Goal: Task Accomplishment & Management: Manage account settings

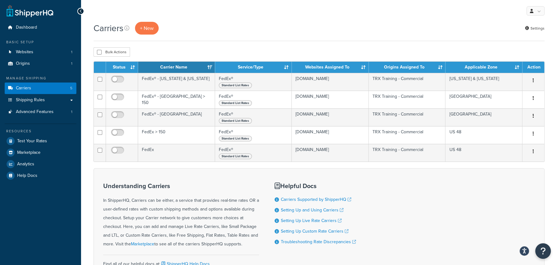
click at [352, 41] on div "Carriers + New Settings" at bounding box center [319, 31] width 451 height 19
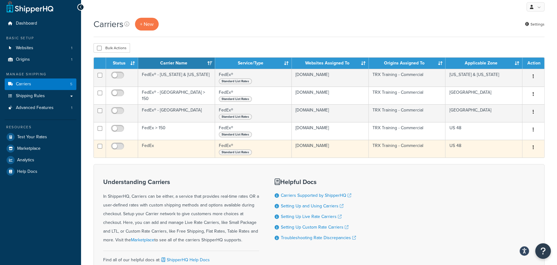
click at [170, 156] on td "FedEx" at bounding box center [176, 149] width 77 height 18
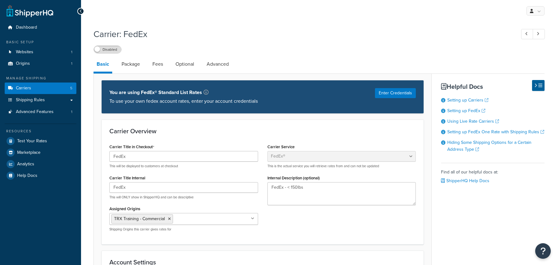
select select "fedEx"
select select "REGULAR_PICKUP"
select select "YOUR_PACKAGING"
click at [53, 104] on link "Shipping Rules" at bounding box center [41, 100] width 72 height 12
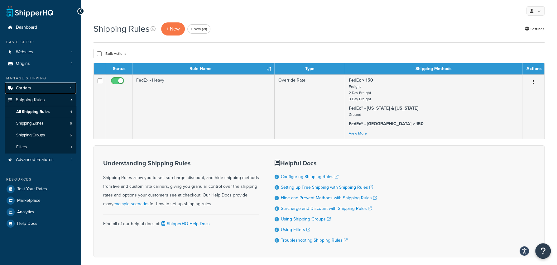
click at [51, 92] on link "Carriers 5" at bounding box center [41, 89] width 72 height 12
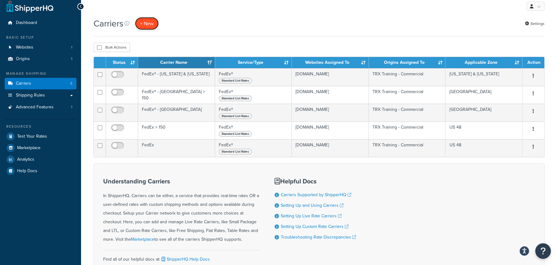
click at [148, 22] on button "+ New" at bounding box center [147, 23] width 24 height 13
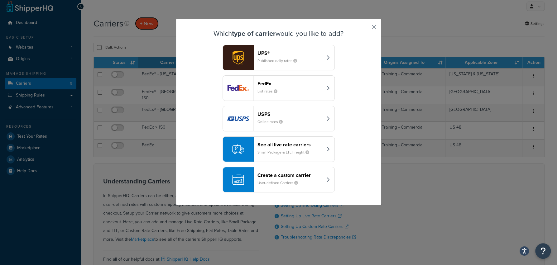
scroll to position [4, 0]
click at [277, 176] on header "Create a custom carrier" at bounding box center [290, 175] width 65 height 6
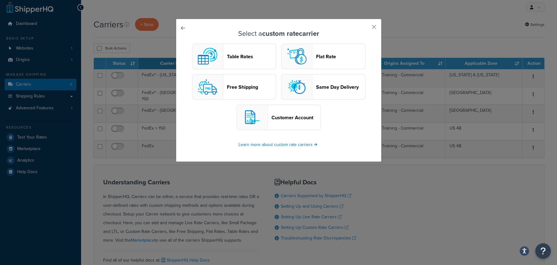
click at [246, 60] on button "Table Rates" at bounding box center [234, 57] width 84 height 26
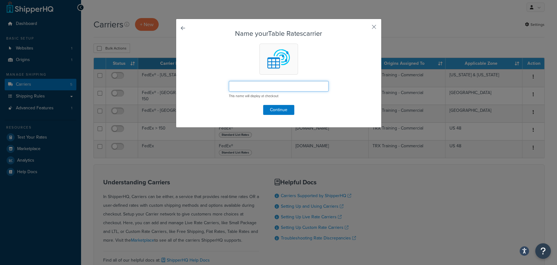
click at [281, 90] on input "text" at bounding box center [279, 86] width 100 height 11
type input "FedEx (TR)"
click at [284, 115] on div "Name your Table Rates carrier FedEx (TR) This name will display at checkout Con…" at bounding box center [279, 73] width 206 height 109
click at [296, 103] on form "Name your Table Rates carrier FedEx (TR) This name will display at checkout Con…" at bounding box center [279, 72] width 174 height 85
click at [289, 111] on button "Continue" at bounding box center [278, 110] width 31 height 10
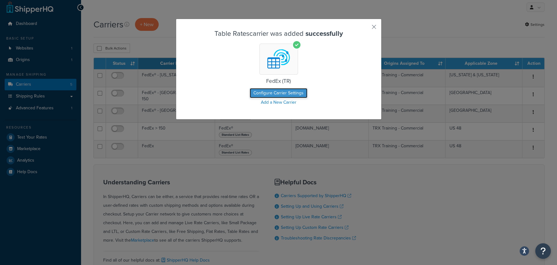
click at [285, 93] on button "Configure Carrier Settings" at bounding box center [279, 93] width 58 height 10
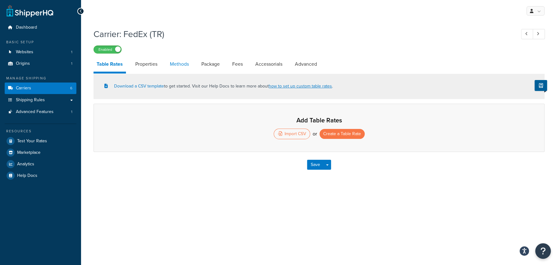
click at [189, 61] on link "Methods" at bounding box center [179, 64] width 25 height 15
select select "25"
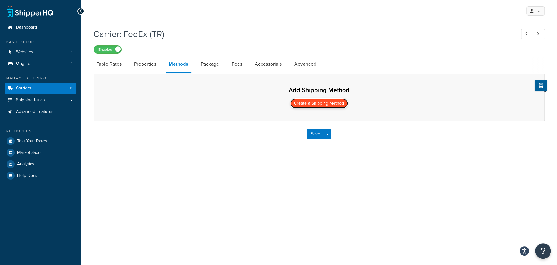
click at [325, 107] on button "Create a Shipping Method" at bounding box center [319, 104] width 58 height 10
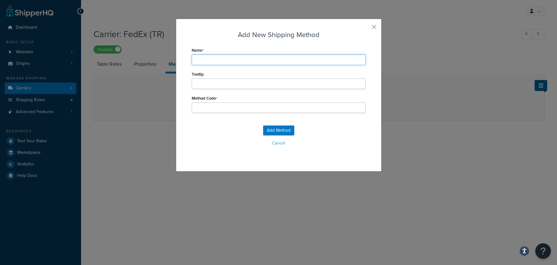
click at [257, 56] on input "Name" at bounding box center [279, 60] width 174 height 11
type input "S"
type input "St"
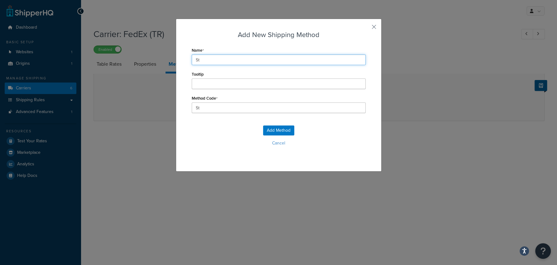
type input "Sta"
type input "Stan"
type input "Stand"
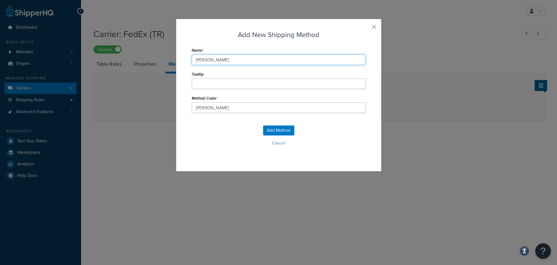
type input "Stand"
type input "Standa"
type input "Standat"
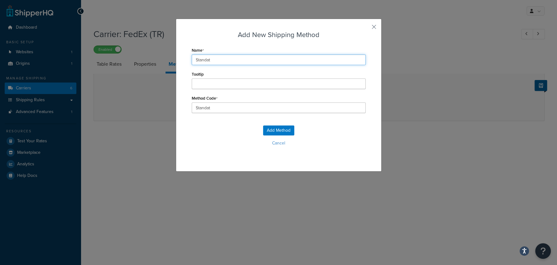
type input "Standatr"
type input "Standat"
type input "Standa"
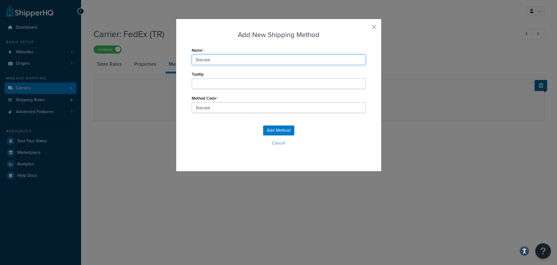
type input "Standa"
type input "Standar"
type input "Standard"
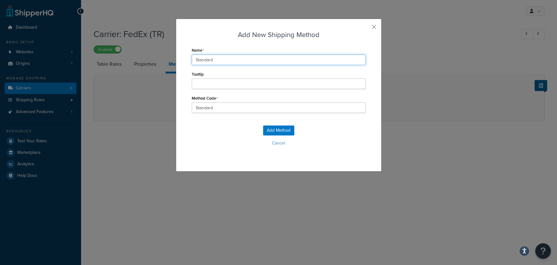
type input "Standard"
type input "Standard_"
type input "Standard"
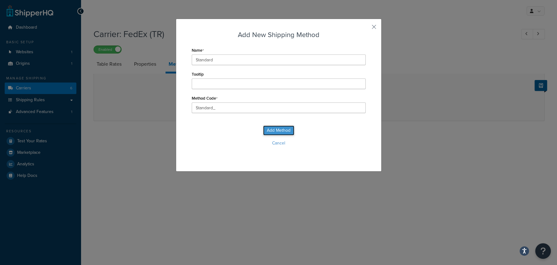
click at [275, 134] on button "Add Method" at bounding box center [278, 131] width 31 height 10
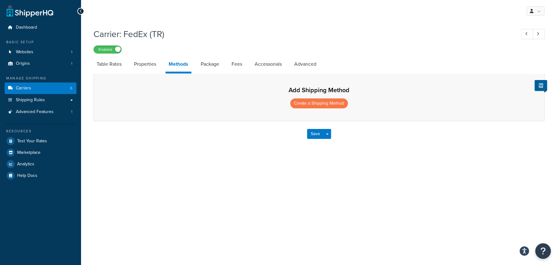
select select "25"
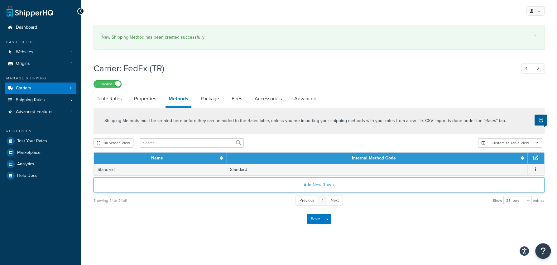
click at [321, 183] on button "Add New Row +" at bounding box center [319, 185] width 451 height 15
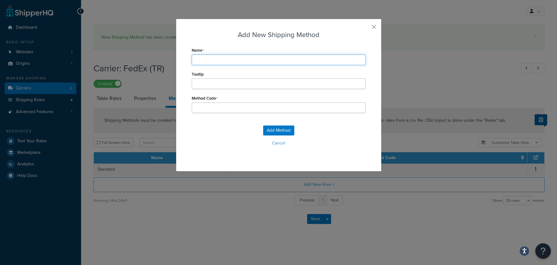
click at [292, 64] on input "Name" at bounding box center [279, 60] width 174 height 11
type input "S"
type input "St"
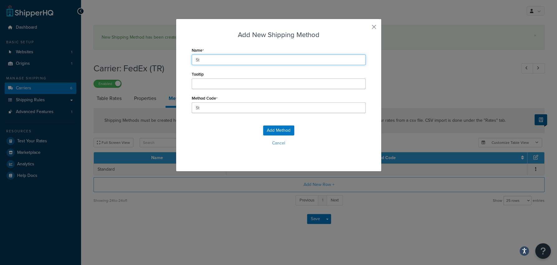
type input "Sta"
type input "Stan"
type input "Stand"
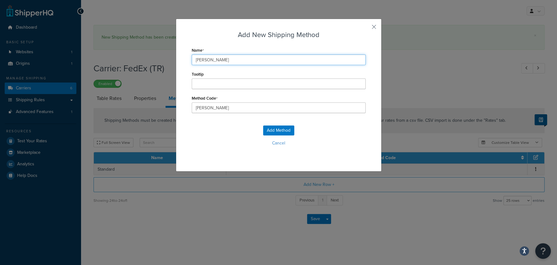
type input "Stand"
type input "Standa"
type input "Standar"
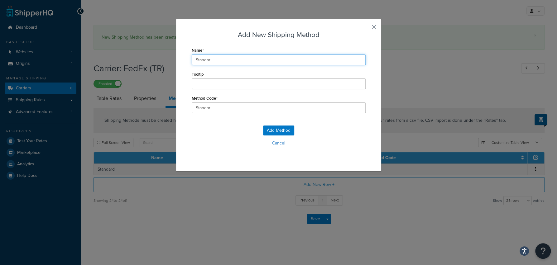
type input "Standard"
type input "Standard_"
type input "Standard w"
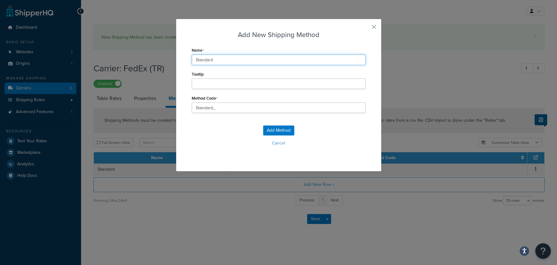
type input "Standard_w"
type input "Standard w/"
type input "Standard_w/"
type input "Standard w/"
type input "Standard_w/_"
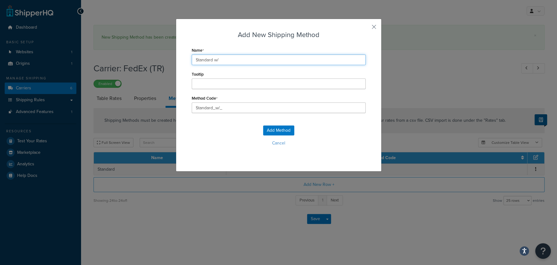
type input "Standard w/ L"
type input "Standard_w/_L"
type input "Standard w/ Li"
type input "Standard_w/_Li"
type input "Standard w/ Lif"
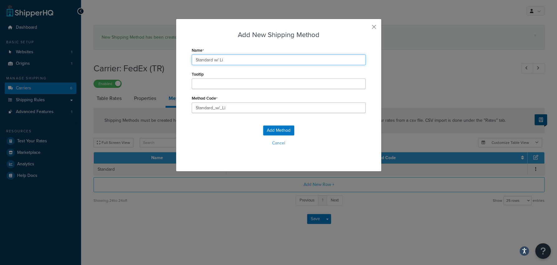
type input "Standard_w/_Lif"
type input "Standard w/ Lift"
type input "Standard_w/_Lift"
type input "Standard w/ Liftg"
type input "Standard_w/_Liftg"
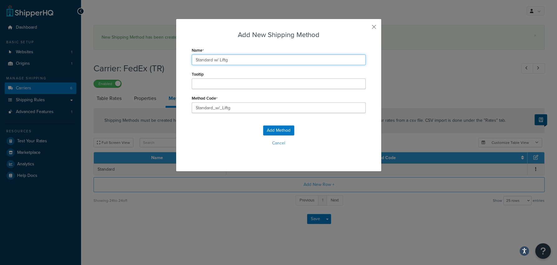
type input "Standard w/ Liftga"
type input "Standard_w/_Liftga"
type input "Standard w/ Liftgat"
type input "Standard_w/_Liftgat"
type input "Standard w/ Liftgate"
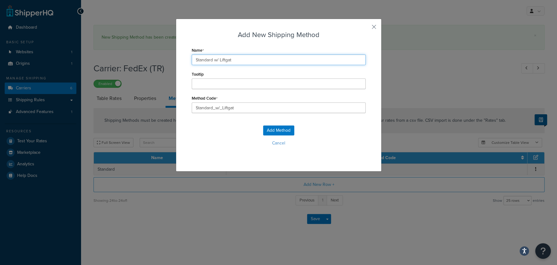
type input "Standard_w/_Liftgate"
type input "Standard w/ Liftgate"
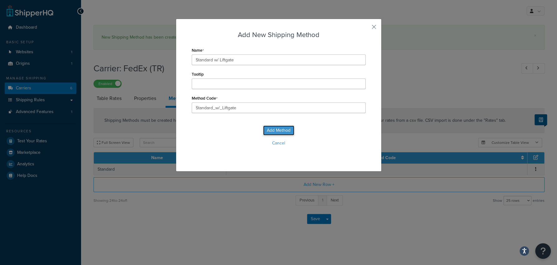
click at [270, 131] on button "Add Method" at bounding box center [278, 131] width 31 height 10
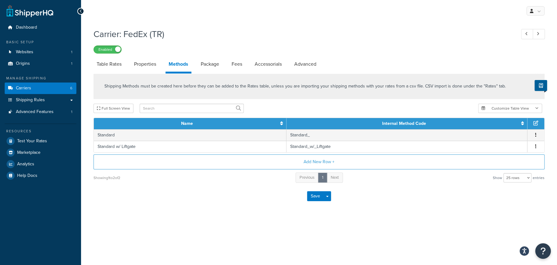
click at [239, 183] on div "Showing 1 to 2 of 2 Previous 1 Next Show 10 rows 15 rows 25 rows 50 rows 100 ro…" at bounding box center [319, 178] width 451 height 12
click at [227, 196] on div "Save Save Dropdown Save and Edit" at bounding box center [319, 197] width 451 height 26
click at [119, 66] on link "Table Rates" at bounding box center [109, 64] width 31 height 15
select select "25"
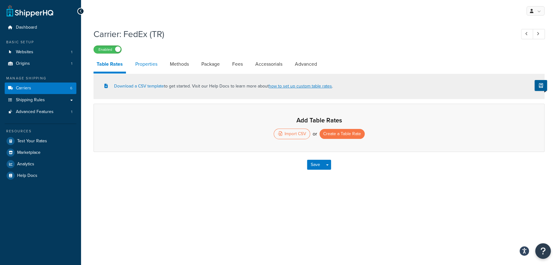
click at [145, 65] on link "Properties" at bounding box center [146, 64] width 28 height 15
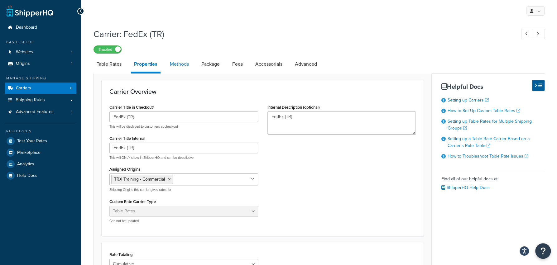
click at [179, 65] on link "Methods" at bounding box center [179, 64] width 25 height 15
select select "25"
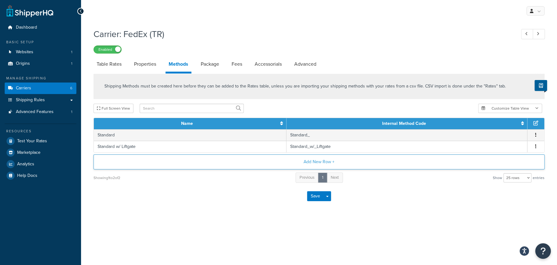
click at [335, 165] on button "Add New Row +" at bounding box center [319, 162] width 451 height 15
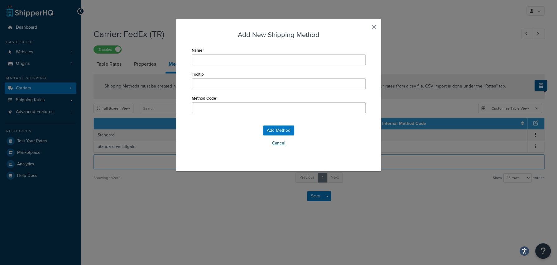
click at [286, 147] on button "Cancel" at bounding box center [279, 143] width 174 height 9
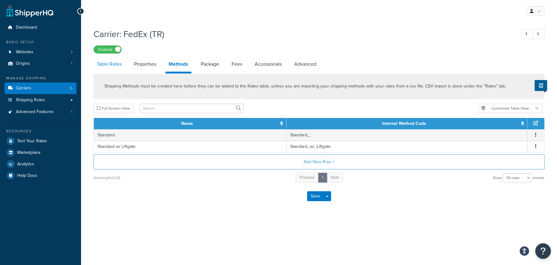
click at [107, 60] on link "Table Rates" at bounding box center [109, 64] width 31 height 15
select select "25"
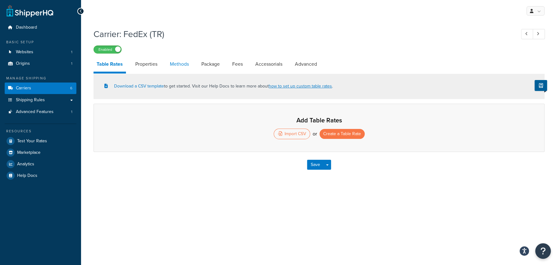
click at [189, 67] on link "Methods" at bounding box center [179, 64] width 25 height 15
select select "25"
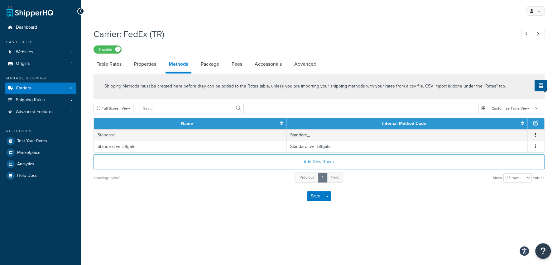
click at [397, 176] on div "Showing 1 to 2 of 2 Previous 1 Next Show 10 rows 15 rows 25 rows 50 rows 100 ro…" at bounding box center [319, 178] width 451 height 12
click at [45, 100] on link "Shipping Rules" at bounding box center [41, 100] width 72 height 12
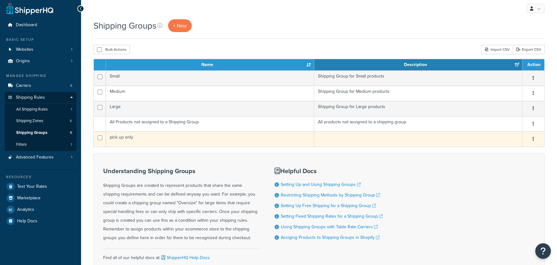
scroll to position [3, 0]
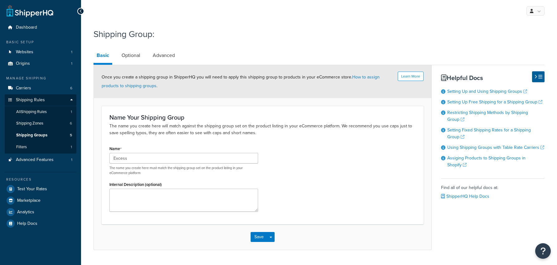
type input "Excess"
click at [232, 147] on div "Name Excess The name you create here must match the shipping group set on the p…" at bounding box center [183, 159] width 149 height 31
click at [44, 110] on span "All Shipping Rules" at bounding box center [31, 111] width 31 height 5
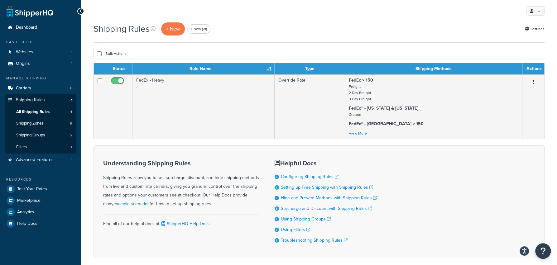
scroll to position [2, 0]
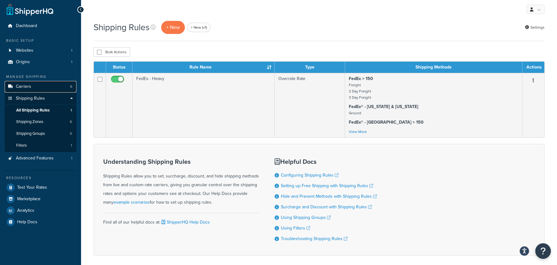
click at [64, 92] on link "Carriers 6" at bounding box center [41, 87] width 72 height 12
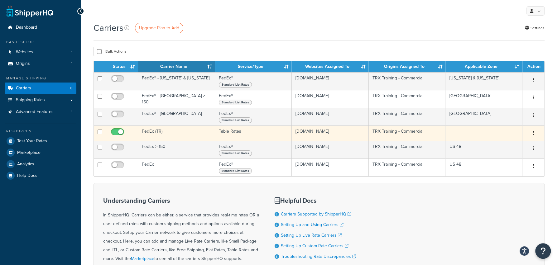
click at [183, 130] on td "FedEx (TR)" at bounding box center [176, 133] width 77 height 15
click at [179, 137] on td "FedEx (TR)" at bounding box center [176, 133] width 77 height 15
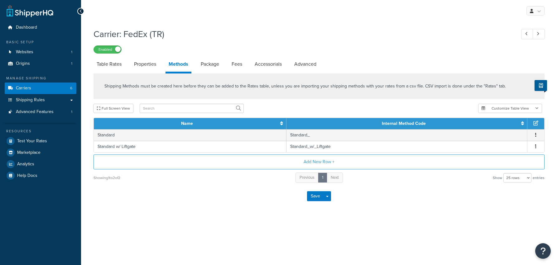
select select "25"
click at [302, 160] on button "Add New Row +" at bounding box center [319, 162] width 451 height 15
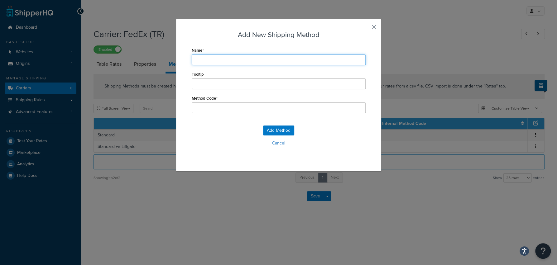
click at [316, 63] on input "Name" at bounding box center [279, 60] width 174 height 11
click at [292, 144] on div "Add Method Cancel" at bounding box center [279, 138] width 174 height 41
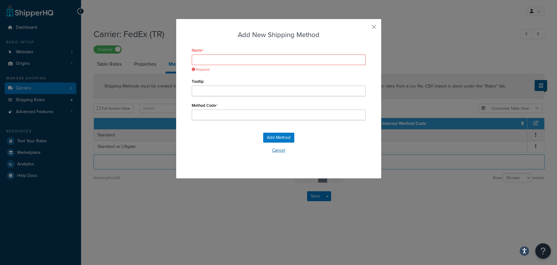
click at [291, 152] on button "Cancel" at bounding box center [279, 150] width 174 height 9
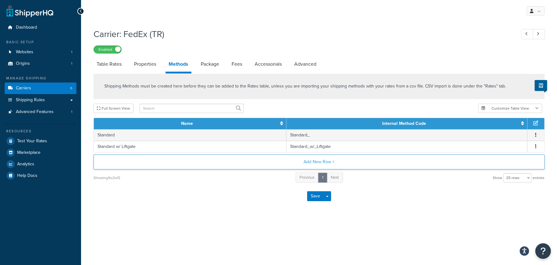
click at [355, 163] on button "Add New Row +" at bounding box center [319, 162] width 451 height 15
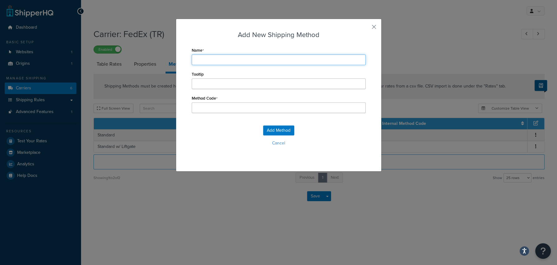
click at [262, 60] on input "Name" at bounding box center [279, 60] width 174 height 11
type input "S"
type input "St"
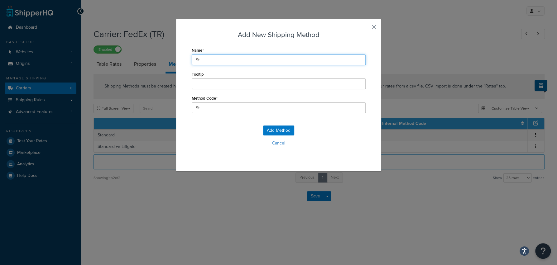
type input "Sta"
type input "Stan"
type input "Stand"
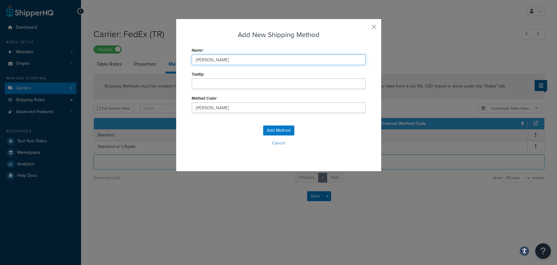
type input "Stand"
type input "Standa"
type input "Standar"
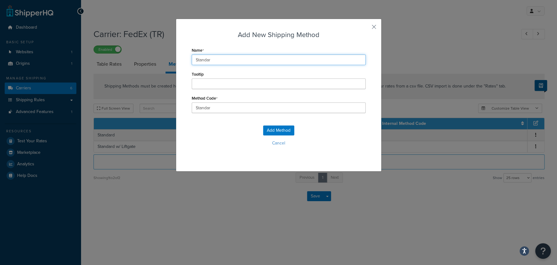
type input "Standard"
type input "Standard_"
type input "Standard w"
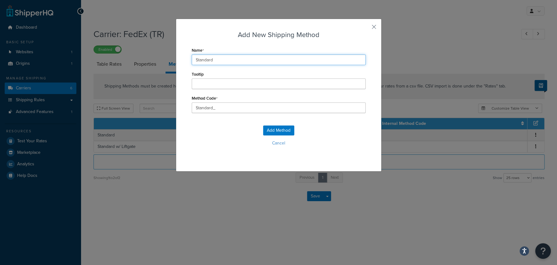
type input "Standard_w"
type input "Standard w."
type input "Standard_w."
type input "Standard w"
type input "Standard_w"
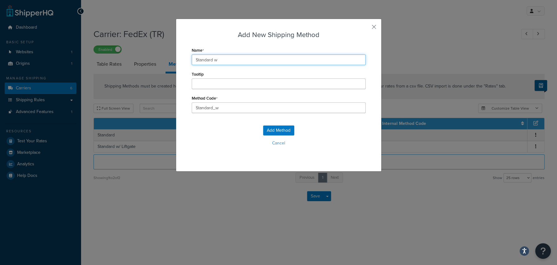
type input "Standard w/"
type input "Standard_w/"
type input "Standard w/"
click at [276, 144] on button "Cancel" at bounding box center [279, 143] width 174 height 9
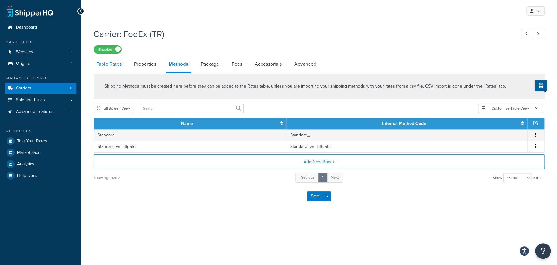
click at [122, 67] on link "Table Rates" at bounding box center [109, 64] width 31 height 15
select select "25"
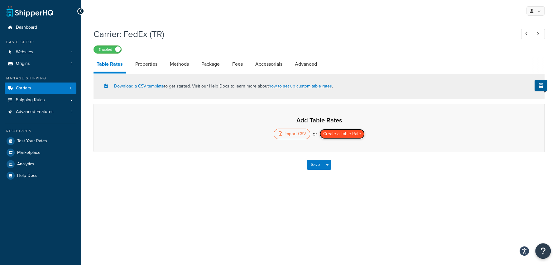
click at [352, 131] on button "Create a Table Rate" at bounding box center [342, 134] width 45 height 10
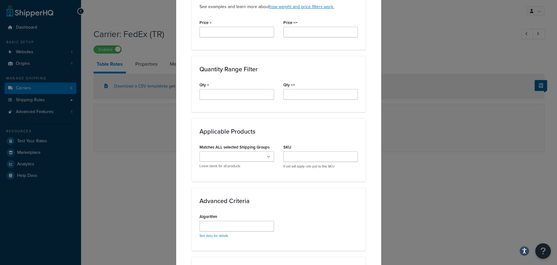
scroll to position [348, 0]
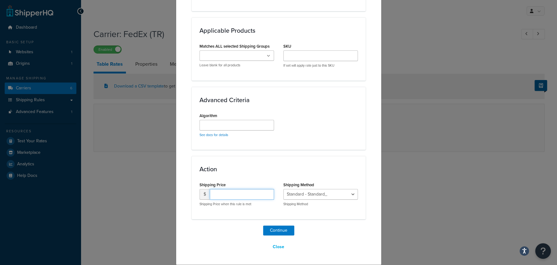
click at [254, 199] on input "number" at bounding box center [242, 194] width 64 height 11
type input "0"
click at [281, 231] on button "Continue" at bounding box center [278, 231] width 31 height 10
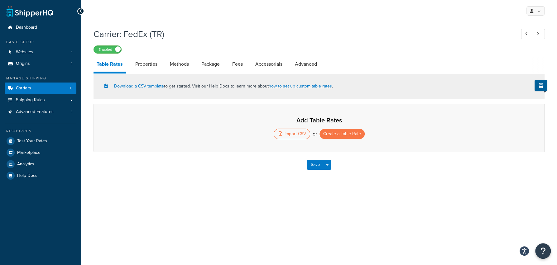
select select "25"
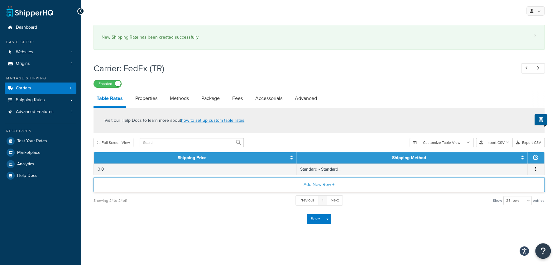
click at [315, 189] on button "Add New Row +" at bounding box center [319, 184] width 451 height 15
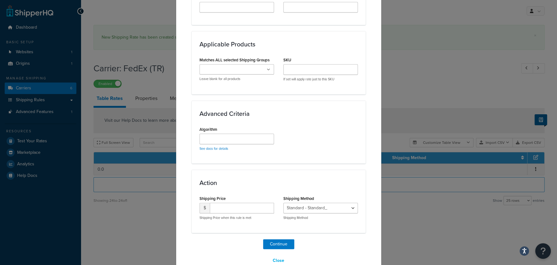
scroll to position [348, 0]
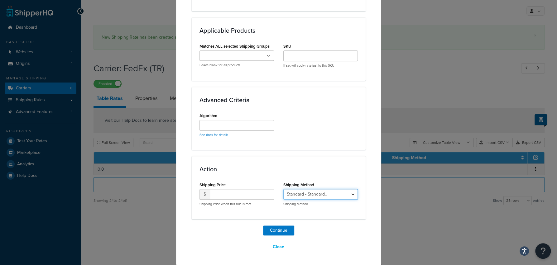
select select "181717"
click option "Standard w/ Liftgate - Standard_w/_Liftgate" at bounding box center [0, 0] width 0 height 0
click at [242, 195] on input "number" at bounding box center [242, 194] width 64 height 11
type input "75"
click at [278, 231] on button "Continue" at bounding box center [278, 231] width 31 height 10
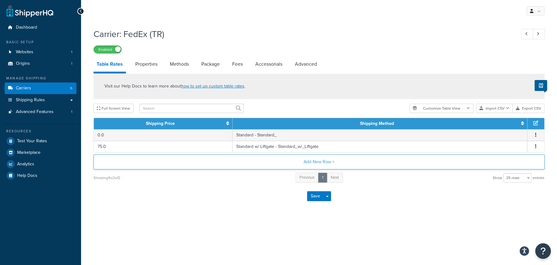
scroll to position [0, 0]
click at [318, 162] on button "Add New Row +" at bounding box center [319, 162] width 451 height 15
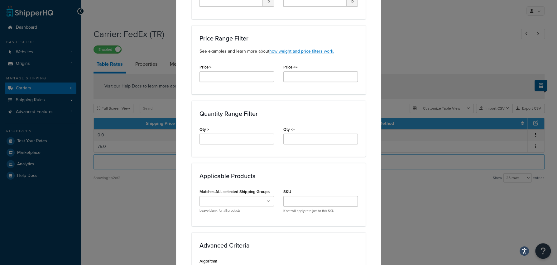
scroll to position [348, 0]
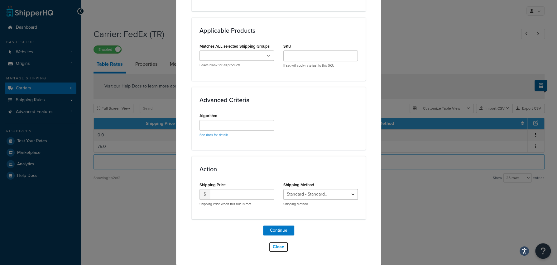
click at [283, 247] on button "Close" at bounding box center [279, 247] width 20 height 11
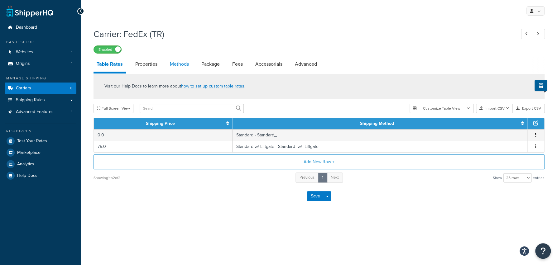
click at [183, 60] on link "Methods" at bounding box center [179, 64] width 25 height 15
select select "25"
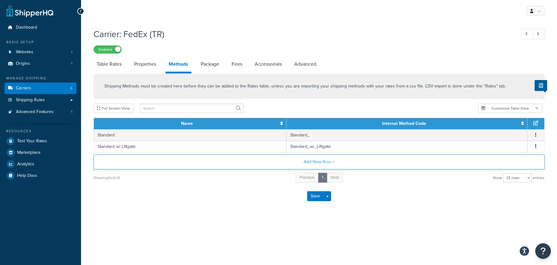
click at [262, 161] on button "Add New Row +" at bounding box center [319, 162] width 451 height 15
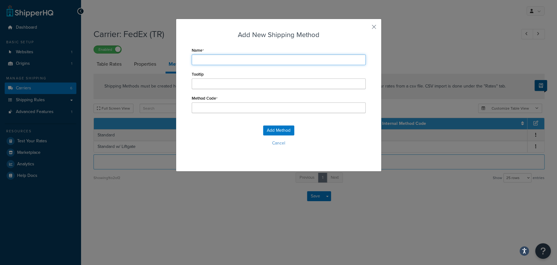
click at [269, 56] on input "Name" at bounding box center [279, 60] width 174 height 11
type input "S"
type input "St"
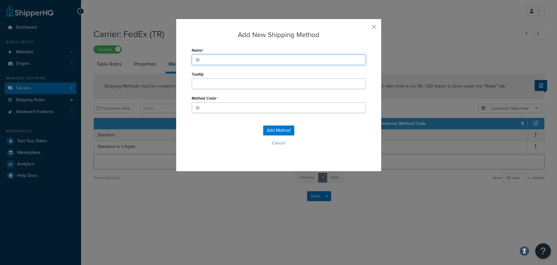
type input "Sta"
type input "Stan"
type input "Stand"
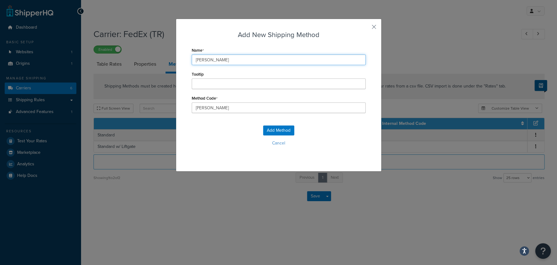
type input "Stand"
type input "Standa"
type input "Standar"
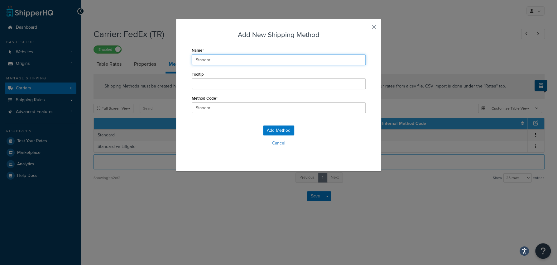
type input "Standard"
type input "Standard_"
type input "Standard w"
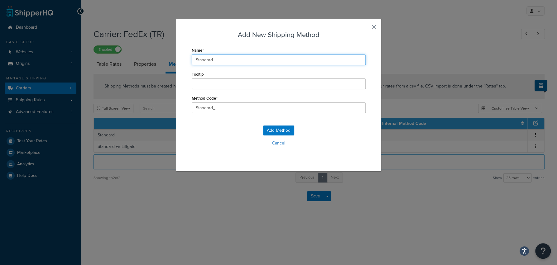
type input "Standard_w"
type input "Standard w/"
type input "Standard_w/"
type input "Standard w/l"
type input "Standard_w/l"
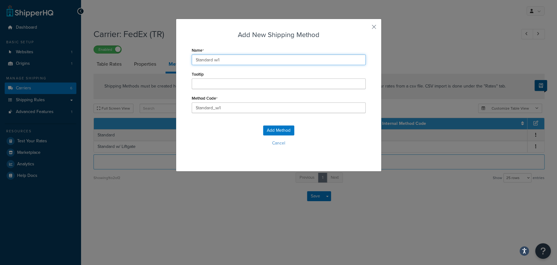
type input "Standard w/"
type input "Standard_w/"
type input "Standard w/"
type input "Standard_w/_"
type input "Standard w/ L"
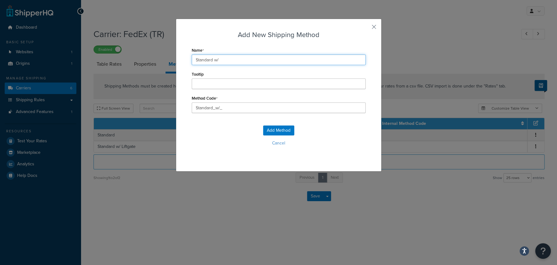
type input "Standard_w/_L"
type input "Standard w/ Li"
type input "Standard_w/_Li"
type input "Standard w/ Lif"
type input "Standard_w/_Lif"
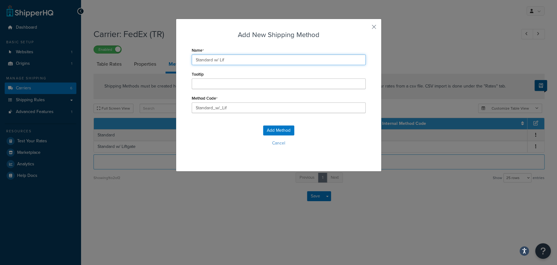
type input "Standard w/ Lifg"
type input "Standard_w/_Lifg"
type input "Standard w/ Lif"
type input "Standard_w/_Lif"
type input "Standard w/ Lift"
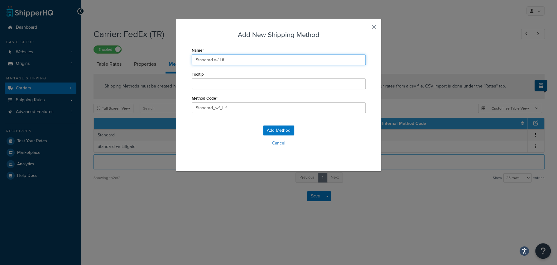
type input "Standard_w/_Lift"
type input "Standard w/ Liftg"
type input "Standard_w/_Liftg"
type input "Standard w/ Liftga"
type input "Standard_w/_Liftga"
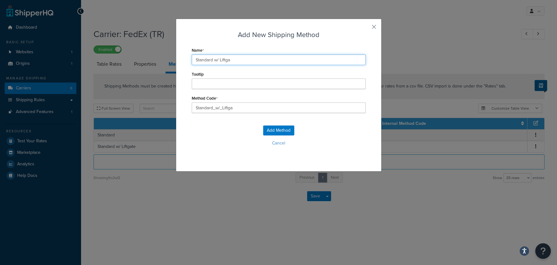
type input "Standard w/ Liftgat"
type input "Standard_w/_Liftgat"
type input "Standard w/ Liftgate"
type input "Standard_w/_Liftgate"
type input "Standard w/ Liftgate"
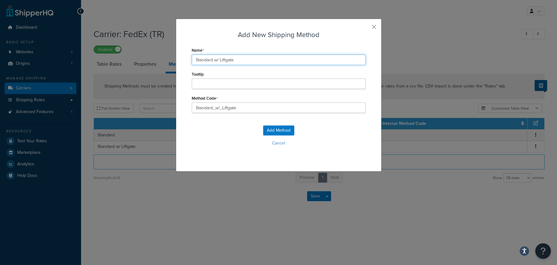
type input "Standard_w/_Liftgate_"
type input "Standard w/ Liftgate R"
type input "Standard_w/_Liftgate_R"
type input "Standard w/ Liftgate Re"
type input "Standard_w/_Liftgate_Re"
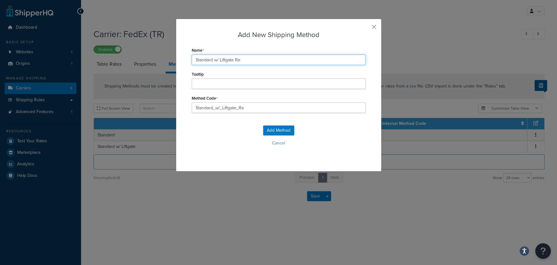
type input "Standard w/ Liftgate Re"
type input "Standard_w/_Liftgate_Re_"
type input "Standard w/ Liftgate Re"
type input "Standard_w/_Liftgate_Re"
type input "Standard w/ Liftgate R"
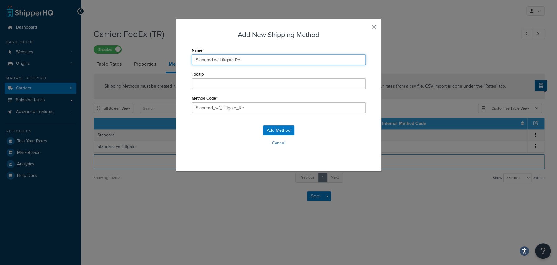
type input "Standard_w/_Liftgate_R"
type input "Standard w/ Liftgate"
type input "Standard_w/_Liftgate_"
type input "Standard w/ Liftgate"
type input "Standard_w/_Liftgate"
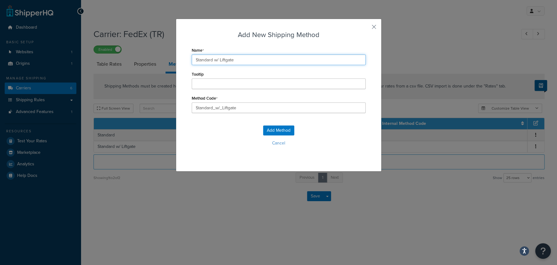
type input "Standard w/ Liftgate"
type input "Standard_w/_Liftgate_"
type input "Standard w/ Liftgate *"
type input "Standard_w/_Liftgate_*"
type input "Standard w/ Liftgate *"
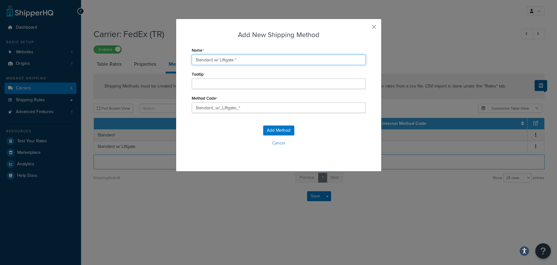
type input "Standard_w/_Liftgate_*_"
type input "Standard w/ Liftgate * A"
type input "Standard_w/_Liftgate_*_A"
type input "Standard w/ Liftgate *"
type input "Standard_w/_Liftgate_*_"
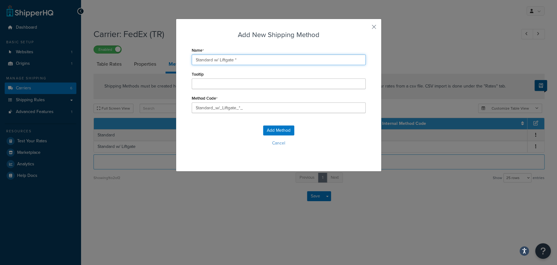
type input "Standard w/ Liftgate *"
type input "Standard_w/_Liftgate_*"
type input "Standard w/ Liftgate"
type input "Standard_w/_Liftgate_"
type input "Standard w/ Liftgate &"
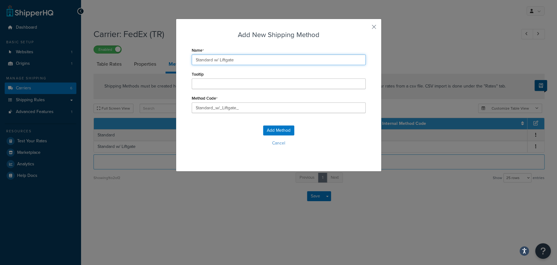
type input "Standard_w/_Liftgate_&"
type input "Standard w/ Liftgate &"
type input "Standard_w/_Liftgate_&_"
type input "Standard w/ Liftgate & A"
type input "Standard_w/_Liftgate_&_A"
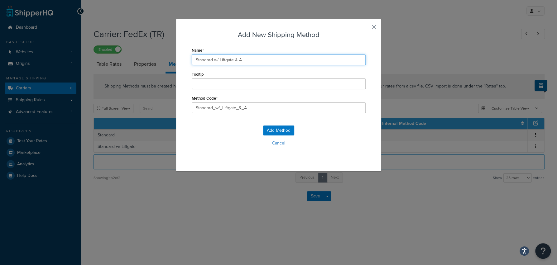
type input "Standard w/ Liftgate & Ap"
type input "Standard_w/_Liftgate_&_Ap"
type input "Standard w/ Liftgate & App"
type input "Standard_w/_Liftgate_&_App"
type input "Standard w/ Liftgate & Appt"
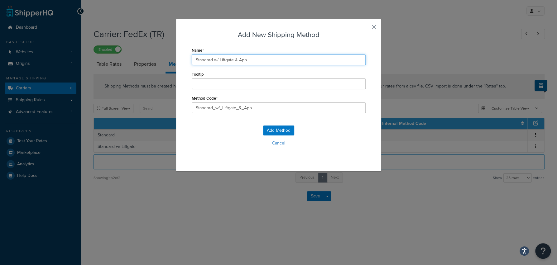
type input "Standard_w/_Liftgate_&_Appt"
type input "Standard w/ Liftgate & Appt"
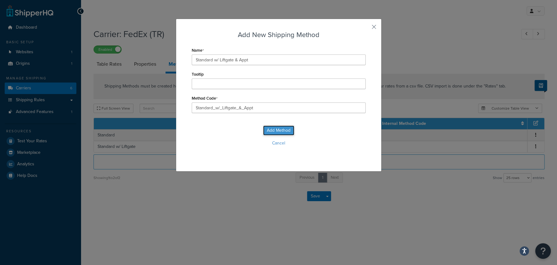
click at [283, 133] on button "Add Method" at bounding box center [278, 131] width 31 height 10
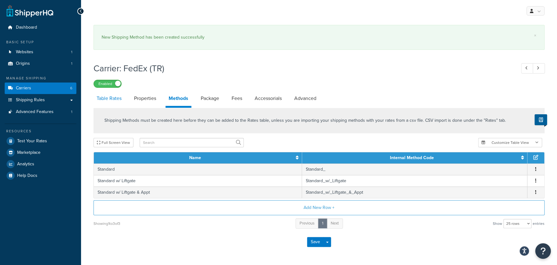
click at [110, 105] on link "Table Rates" at bounding box center [109, 98] width 31 height 15
select select "25"
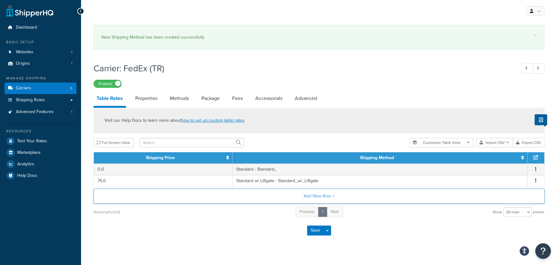
click at [340, 202] on button "Add New Row +" at bounding box center [319, 196] width 451 height 15
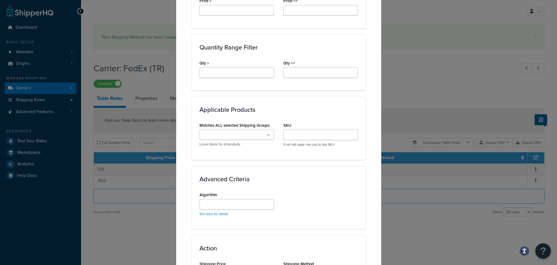
scroll to position [348, 0]
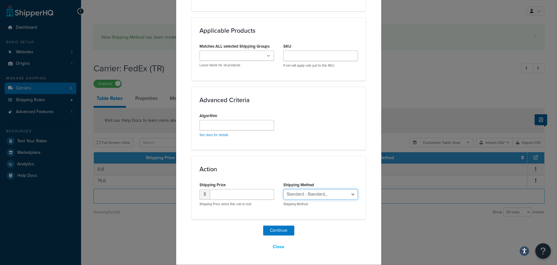
select select "181719"
click option "Standard w/ Liftgate & Appt - Standard_w/_Liftgate_&_Appt" at bounding box center [0, 0] width 0 height 0
click at [238, 200] on input "number" at bounding box center [242, 194] width 64 height 11
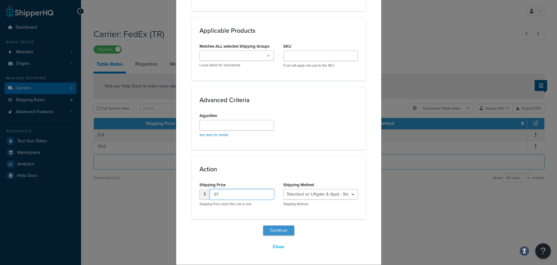
type input "97"
click at [280, 229] on button "Continue" at bounding box center [278, 231] width 31 height 10
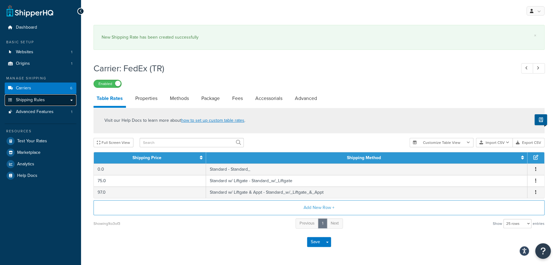
click at [61, 104] on link "Shipping Rules" at bounding box center [41, 100] width 72 height 12
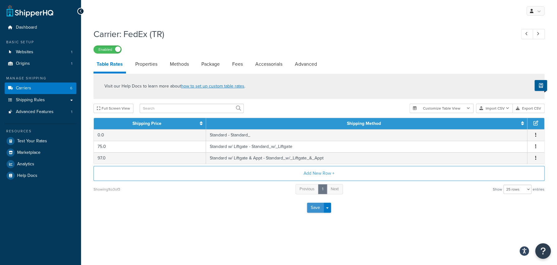
click at [314, 210] on button "Save" at bounding box center [315, 208] width 17 height 10
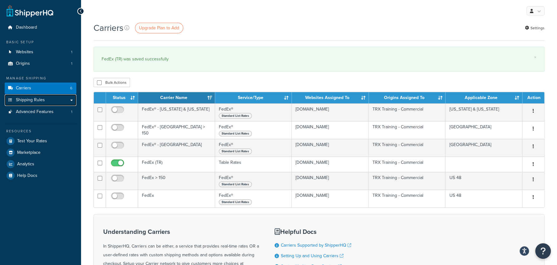
click at [65, 102] on link "Shipping Rules" at bounding box center [41, 100] width 72 height 12
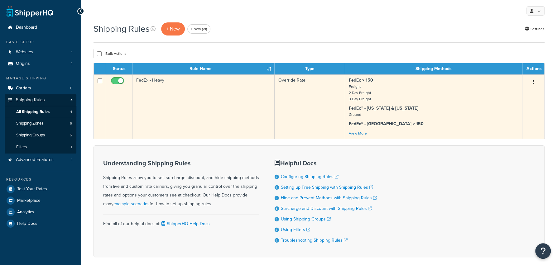
click at [120, 83] on input "checkbox" at bounding box center [118, 83] width 17 height 8
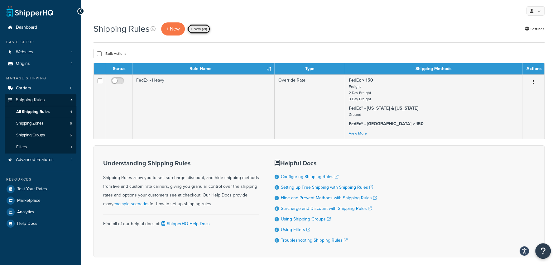
click at [207, 31] on link "+ New (v1)" at bounding box center [198, 28] width 23 height 9
checkbox input "true"
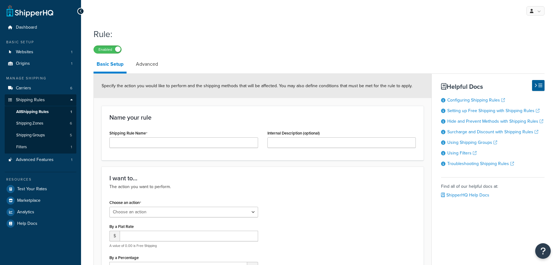
select select "ORDER"
click at [178, 146] on input "Shipping Rule Name" at bounding box center [183, 143] width 149 height 11
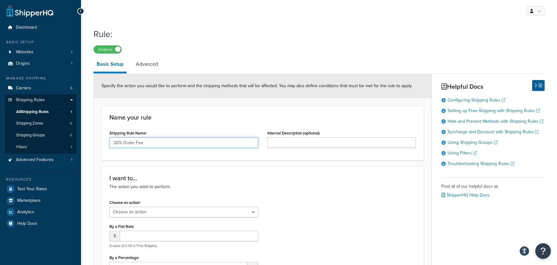
scroll to position [0, 0]
click at [134, 144] on input "20% Order Fee" at bounding box center [183, 142] width 149 height 11
click at [148, 144] on input "20% Order Total Fee" at bounding box center [183, 142] width 149 height 11
click at [115, 144] on input "20% Order Total" at bounding box center [183, 142] width 149 height 11
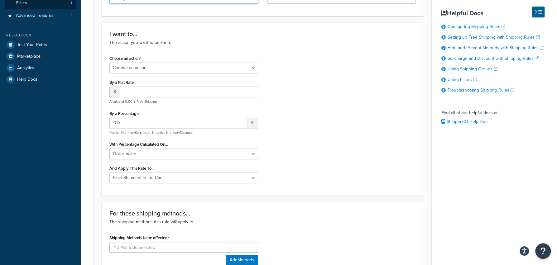
scroll to position [135, 0]
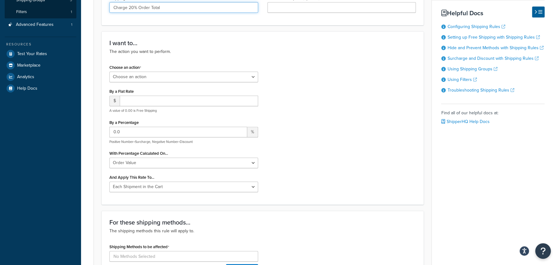
type input "Charge 20% Order Total"
click at [189, 72] on div "Choose an action Choose an action Override Rates Surcharge or discount rates Hi…" at bounding box center [183, 72] width 149 height 19
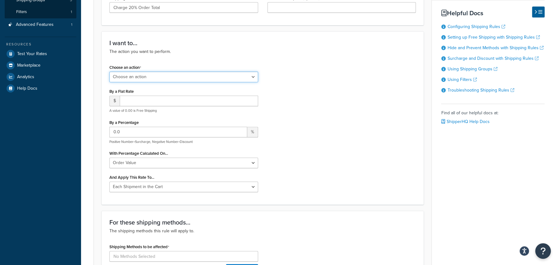
select select "OVERRIDE"
click option "Override Rates" at bounding box center [0, 0] width 0 height 0
click at [113, 132] on input "0.0" at bounding box center [178, 132] width 138 height 11
type input "20.0"
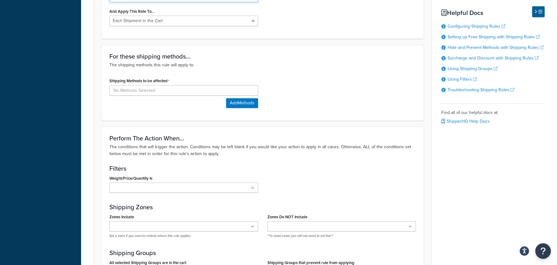
scroll to position [309, 0]
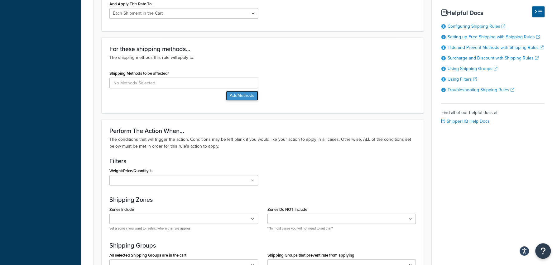
click at [238, 94] on button "Add Methods" at bounding box center [242, 96] width 32 height 10
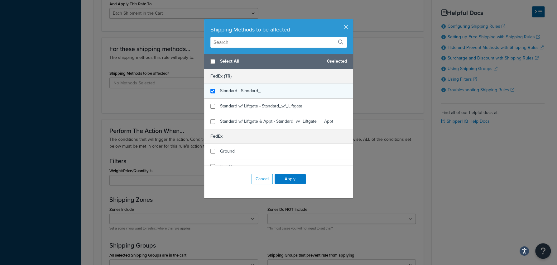
checkbox input "true"
click at [265, 93] on div "Standard - Standard_" at bounding box center [278, 91] width 149 height 15
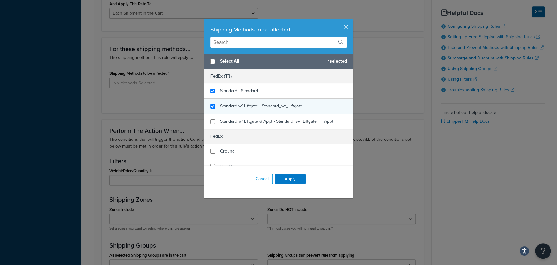
checkbox input "true"
click at [262, 109] on span "Standard w/ Liftgate - Standard_w/_Liftgate" at bounding box center [261, 106] width 82 height 7
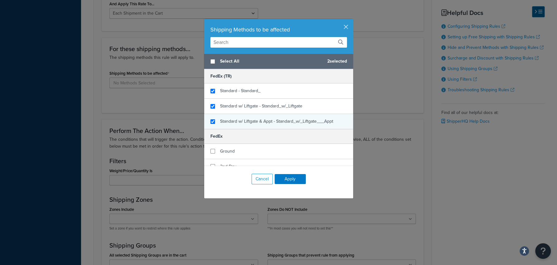
checkbox input "true"
click at [260, 117] on div "Standard w/ Liftgate & Appt - Standard_w/_Liftgate___Appt" at bounding box center [278, 121] width 149 height 15
click at [291, 178] on button "Apply" at bounding box center [290, 179] width 31 height 10
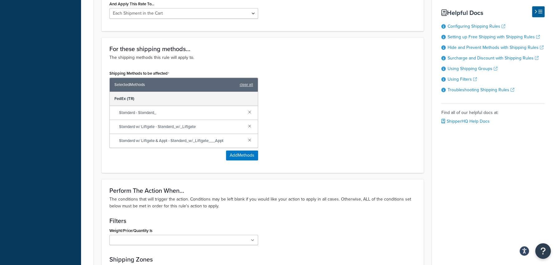
scroll to position [454, 0]
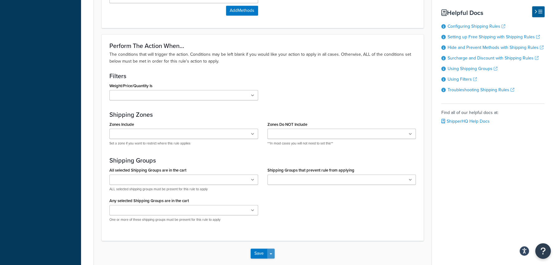
click at [274, 254] on button "Save Dropdown" at bounding box center [270, 254] width 7 height 10
click at [311, 210] on div "All selected Shipping Groups are in the cart Large Medium pick up only Small Al…" at bounding box center [263, 196] width 316 height 61
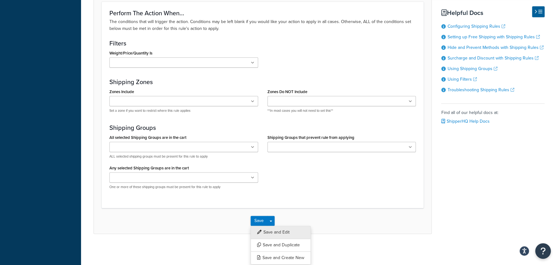
click at [285, 229] on button "Save and Edit" at bounding box center [281, 232] width 60 height 13
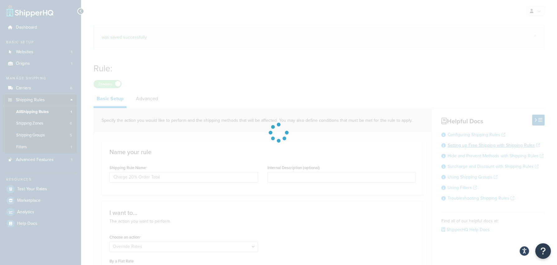
select select "PERCENTAGE"
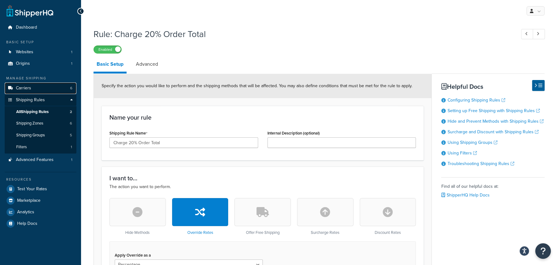
click at [63, 89] on link "Carriers 6" at bounding box center [41, 89] width 72 height 12
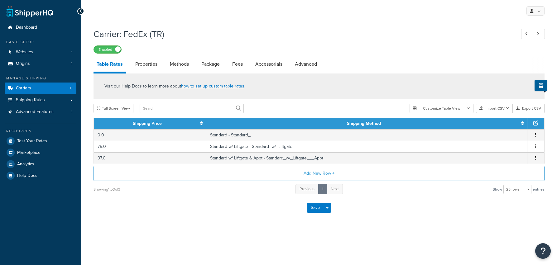
select select "25"
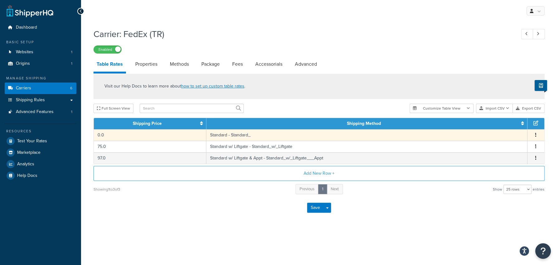
click at [335, 138] on td "Standard - Standard_" at bounding box center [366, 135] width 321 height 12
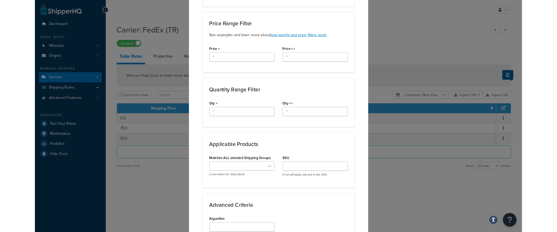
scroll to position [85, 0]
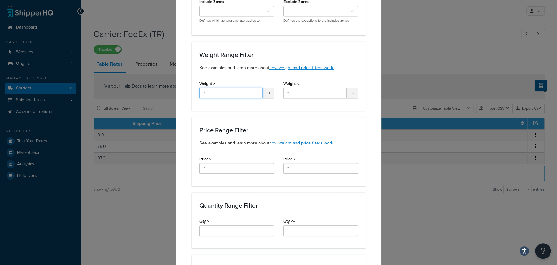
click at [210, 94] on input "*" at bounding box center [231, 93] width 63 height 11
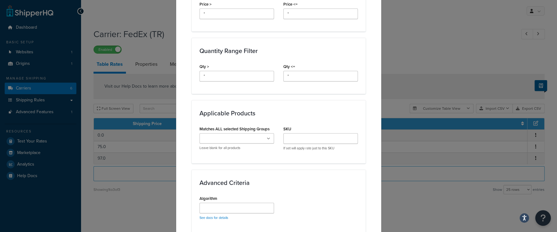
scroll to position [357, 0]
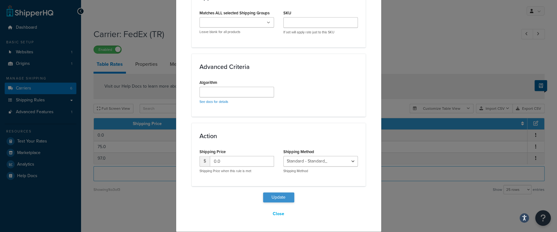
type input "150"
click at [286, 197] on button "Update" at bounding box center [278, 197] width 31 height 10
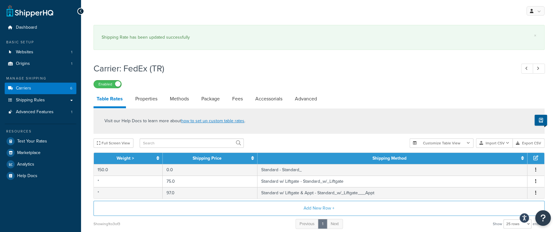
scroll to position [0, 0]
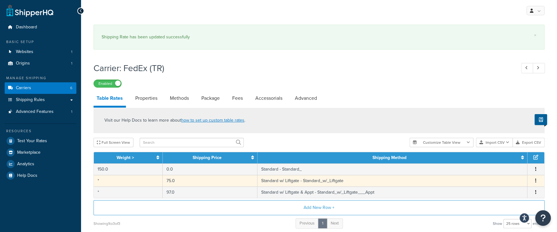
click at [174, 183] on td "75.0" at bounding box center [210, 181] width 95 height 12
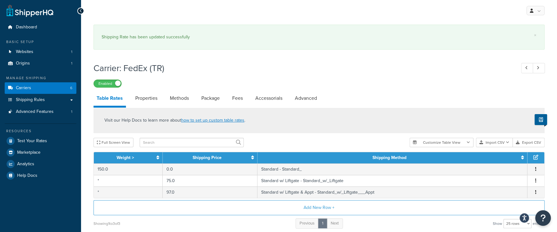
select select "181717"
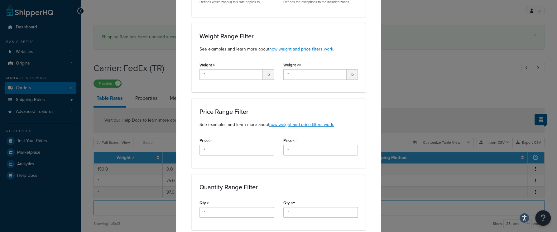
scroll to position [99, 0]
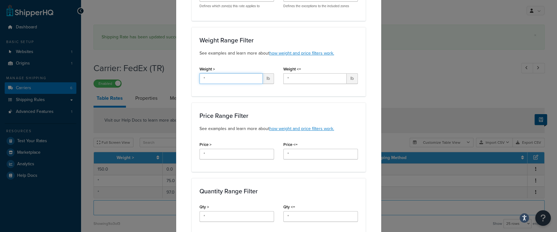
click at [239, 77] on input "*" at bounding box center [231, 78] width 63 height 11
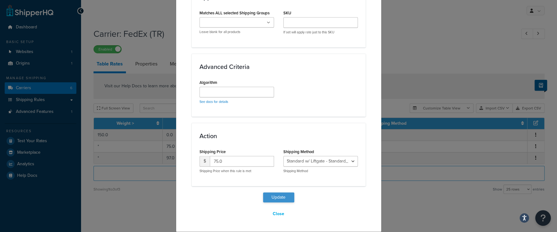
type input "150"
click at [275, 195] on button "Update" at bounding box center [278, 197] width 31 height 10
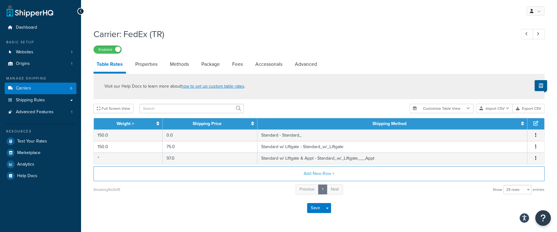
scroll to position [1, 0]
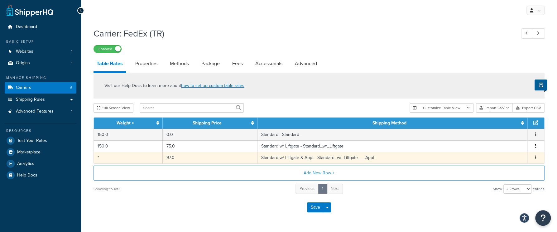
click at [327, 162] on td "Standard w/ Liftgate & Appt - Standard_w/_Liftgate___Appt" at bounding box center [393, 158] width 270 height 12
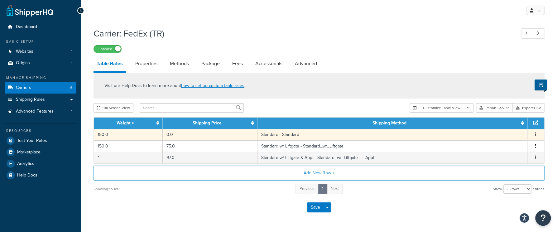
select select "181719"
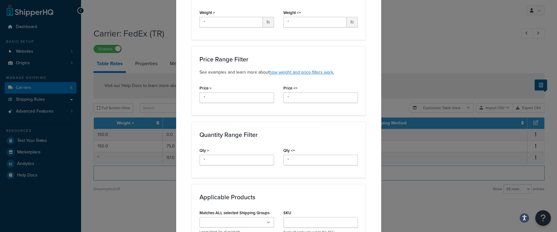
scroll to position [156, 0]
click at [211, 96] on input "*" at bounding box center [237, 97] width 75 height 11
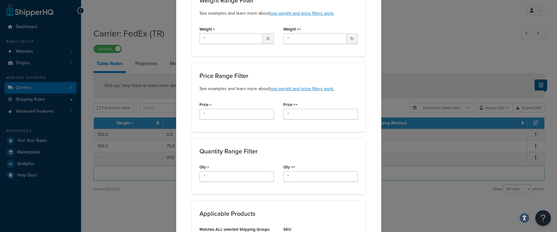
click at [239, 45] on div "Weight > * lb" at bounding box center [237, 37] width 84 height 24
click at [240, 44] on input "*" at bounding box center [231, 38] width 63 height 11
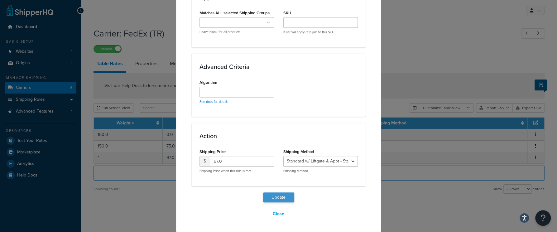
type input "150"
click at [286, 197] on button "Update" at bounding box center [278, 197] width 31 height 10
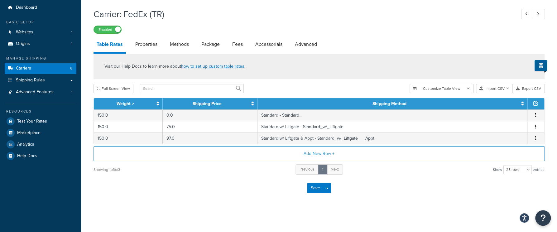
scroll to position [21, 0]
click at [32, 113] on div "Resources Test Your Rates Marketplace Analytics Help Docs" at bounding box center [41, 133] width 72 height 58
click at [32, 116] on link "Test Your Rates" at bounding box center [41, 121] width 72 height 11
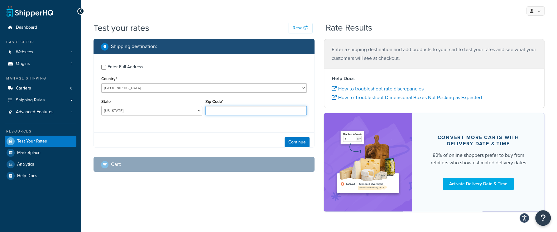
click at [259, 108] on input "Zip Code*" at bounding box center [255, 110] width 101 height 9
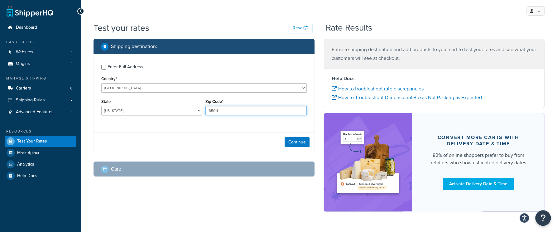
type input "35011"
click at [142, 70] on div "Enter Full Address" at bounding box center [126, 67] width 36 height 9
click at [106, 70] on input "Enter Full Address" at bounding box center [103, 67] width 5 height 5
checkbox input "true"
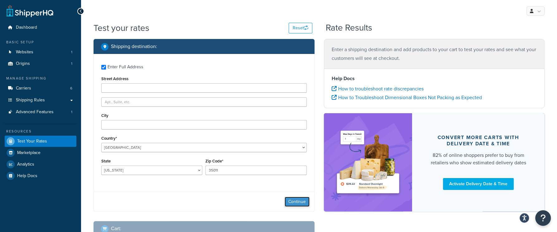
click at [299, 202] on button "Continue" at bounding box center [297, 202] width 25 height 10
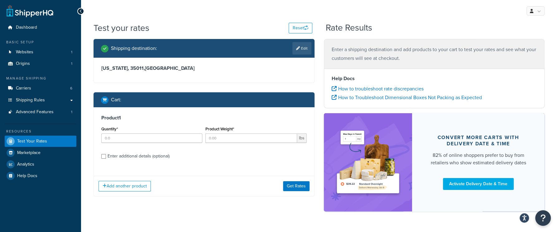
click at [157, 133] on div "Quantity*" at bounding box center [151, 134] width 101 height 18
click at [156, 141] on input "Quantity*" at bounding box center [151, 137] width 101 height 9
type input "1"
type input "151"
click at [303, 187] on button "Get Rates" at bounding box center [296, 186] width 27 height 10
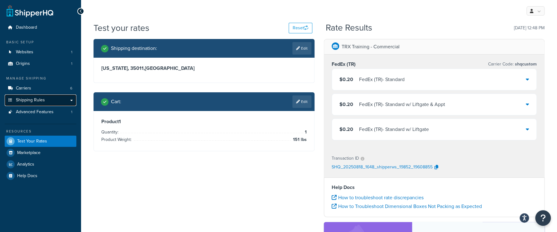
click at [41, 100] on span "Shipping Rules" at bounding box center [30, 100] width 29 height 5
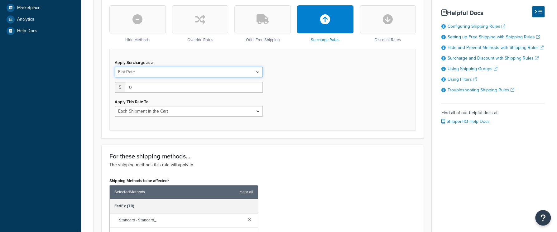
scroll to position [193, 0]
select select "PERCENTAGE"
click option "Percentage" at bounding box center [0, 0] width 0 height 0
select select "ORDER"
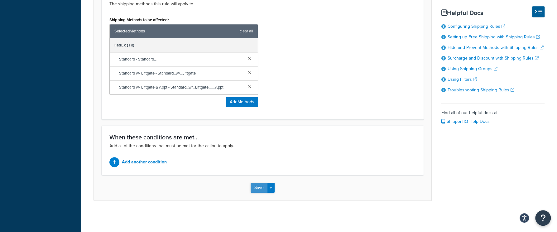
click at [256, 189] on button "Save" at bounding box center [259, 188] width 17 height 10
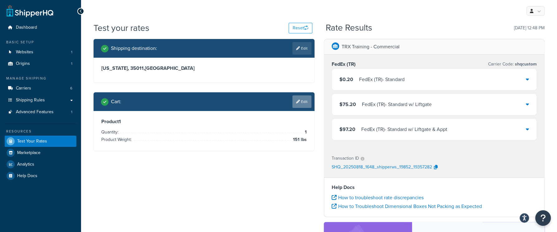
click at [300, 102] on link "Edit" at bounding box center [301, 101] width 19 height 12
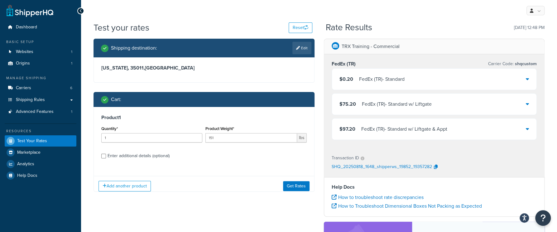
click at [149, 162] on div "Product 1 Quantity* 1 Product Weight* 151 lbs Enter additional details (optiona…" at bounding box center [204, 139] width 220 height 64
click at [152, 156] on div "Enter additional details (optional)" at bounding box center [139, 156] width 62 height 9
click at [106, 156] on input "Enter additional details (optional)" at bounding box center [103, 156] width 5 height 5
checkbox input "true"
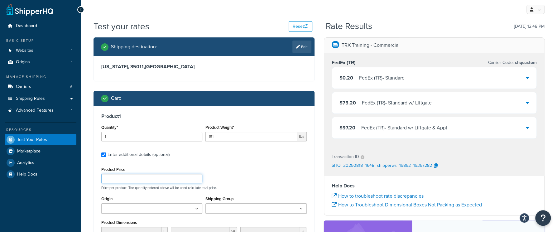
click at [126, 177] on input "Product Price" at bounding box center [151, 178] width 101 height 9
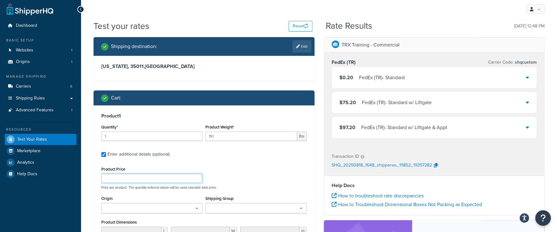
scroll to position [2, 0]
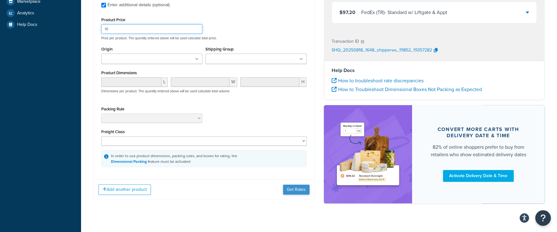
type input "10"
click at [299, 186] on button "Get Rates" at bounding box center [296, 190] width 27 height 10
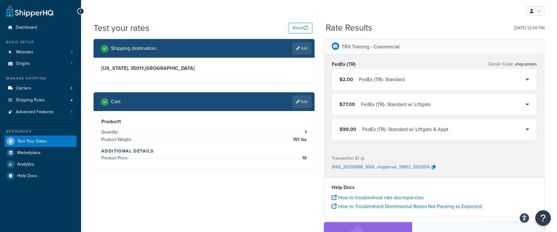
scroll to position [1, 0]
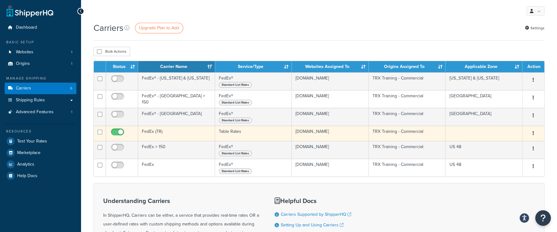
click at [178, 141] on td "FedEx (TR)" at bounding box center [176, 133] width 77 height 15
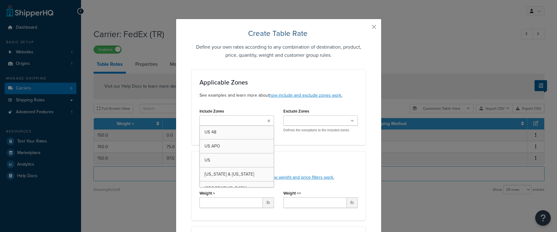
select select "25"
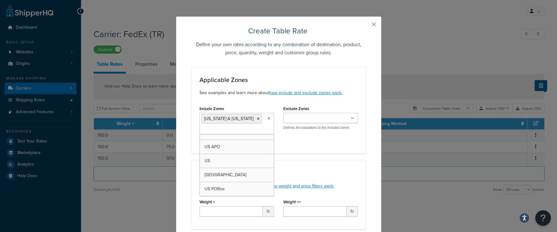
scroll to position [8, 0]
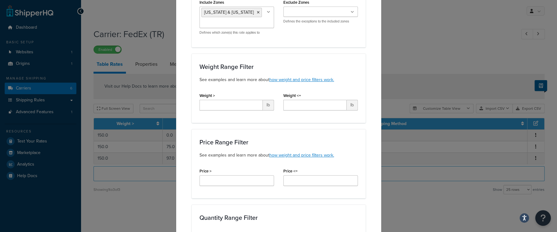
click at [328, 60] on div "Weight Range Filter See examples and learn more about how weight and price filt…" at bounding box center [279, 88] width 174 height 69
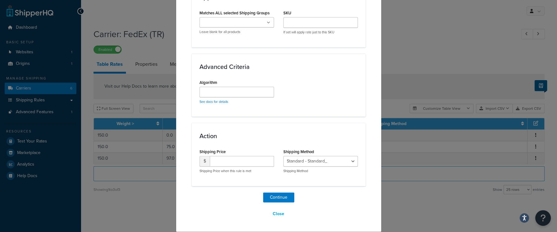
scroll to position [390, 0]
click at [279, 217] on button "Close" at bounding box center [279, 215] width 20 height 11
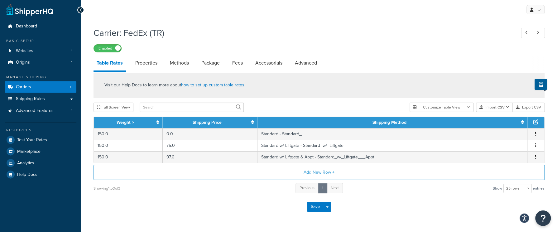
scroll to position [7, 0]
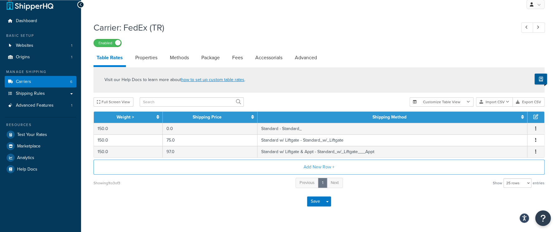
click at [384, 206] on div "Save Save Dropdown Save and Edit" at bounding box center [319, 201] width 451 height 26
click at [66, 83] on link "Carriers 6" at bounding box center [41, 82] width 72 height 12
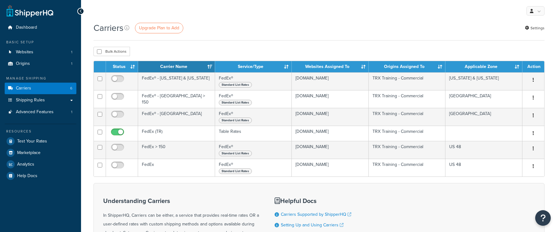
scroll to position [5, 0]
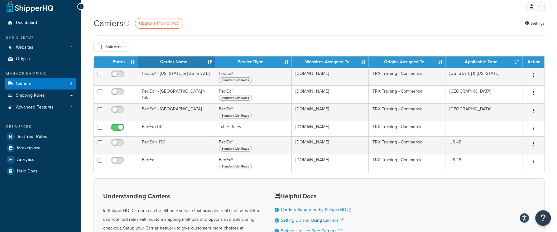
click at [427, 42] on div "Carriers Upgrade Plan to Add Settings Bulk Actions Duplicate Delete Contact Us …" at bounding box center [319, 168] width 476 height 302
